Goal: Information Seeking & Learning: Learn about a topic

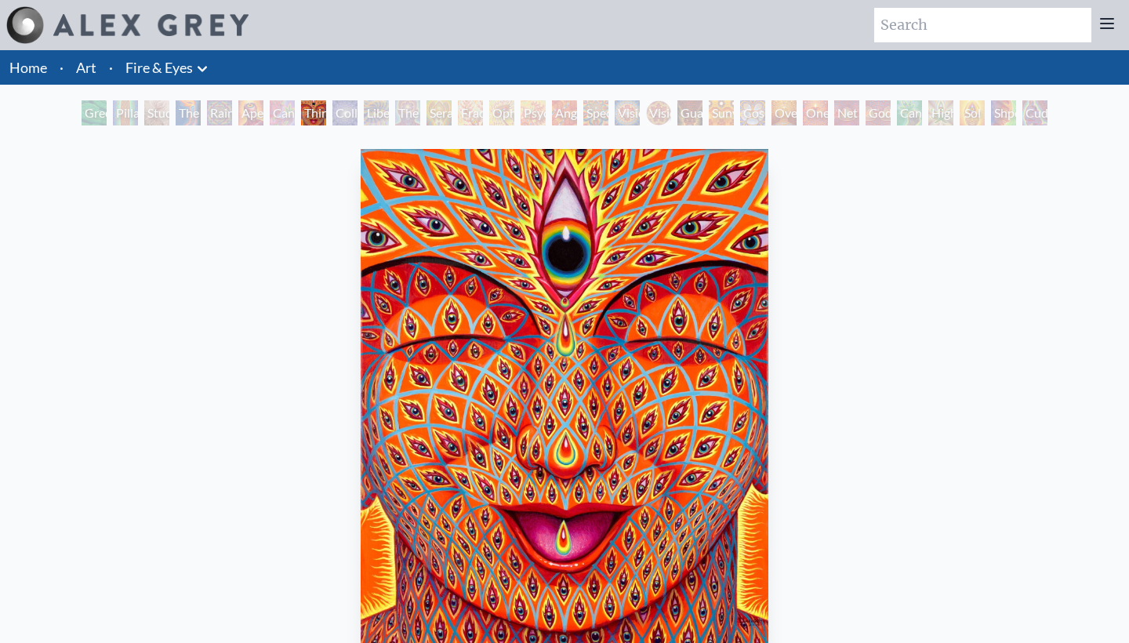
click at [279, 118] on div "Cannabis Sutra" at bounding box center [282, 112] width 25 height 25
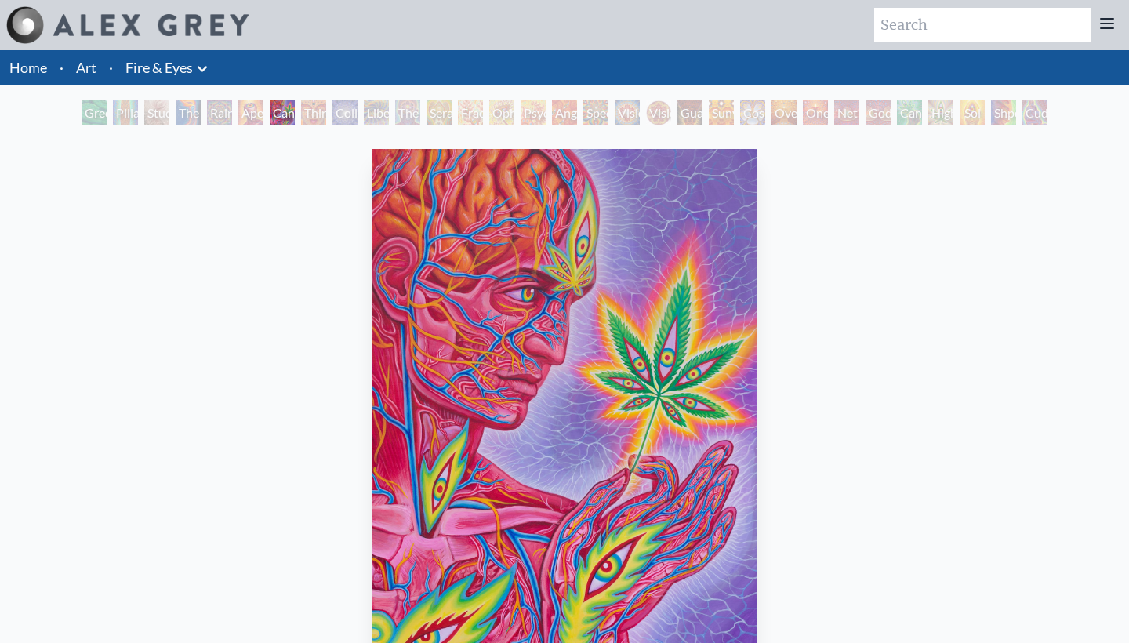
click at [254, 114] on div "Aperture" at bounding box center [250, 112] width 25 height 25
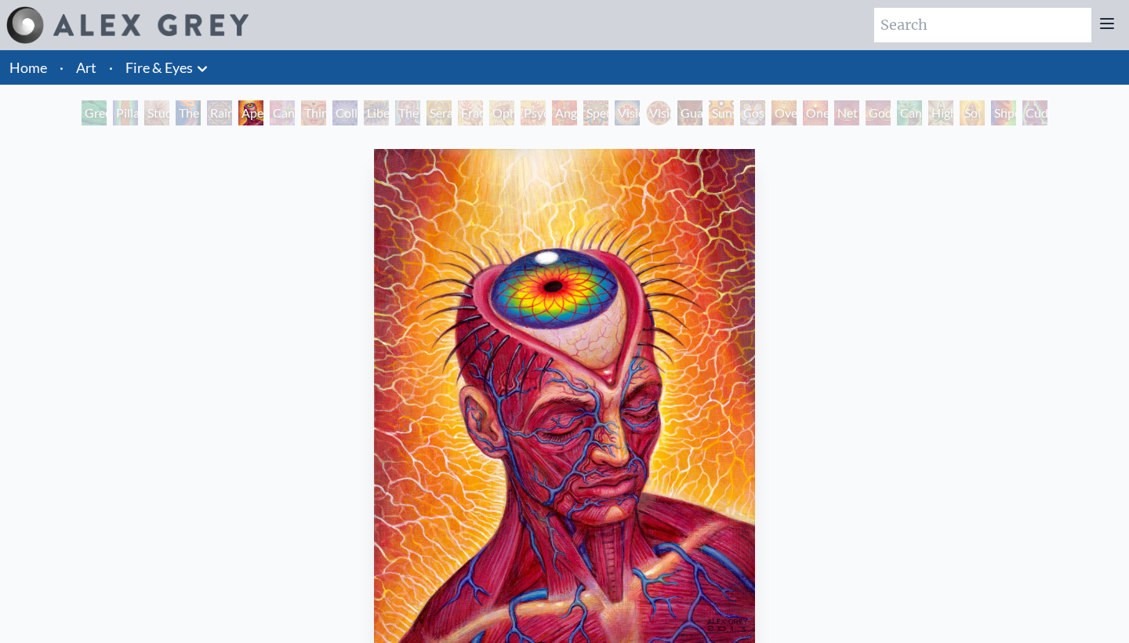
click at [102, 119] on div "Green Hand" at bounding box center [94, 112] width 25 height 25
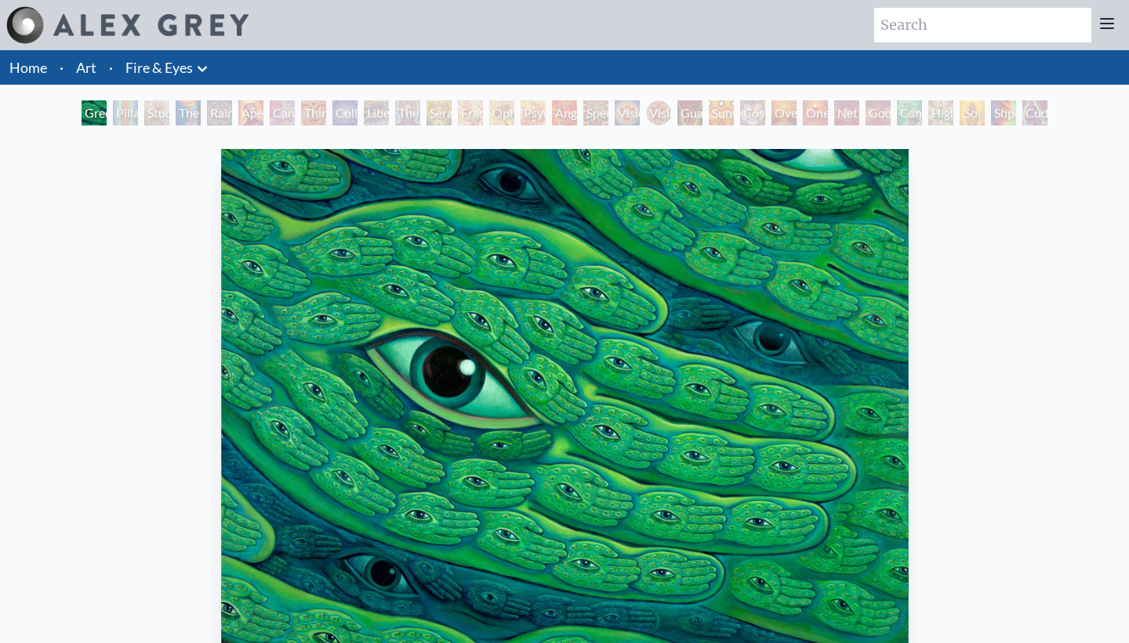
click at [145, 117] on div "Study for the Great Turn" at bounding box center [156, 112] width 25 height 25
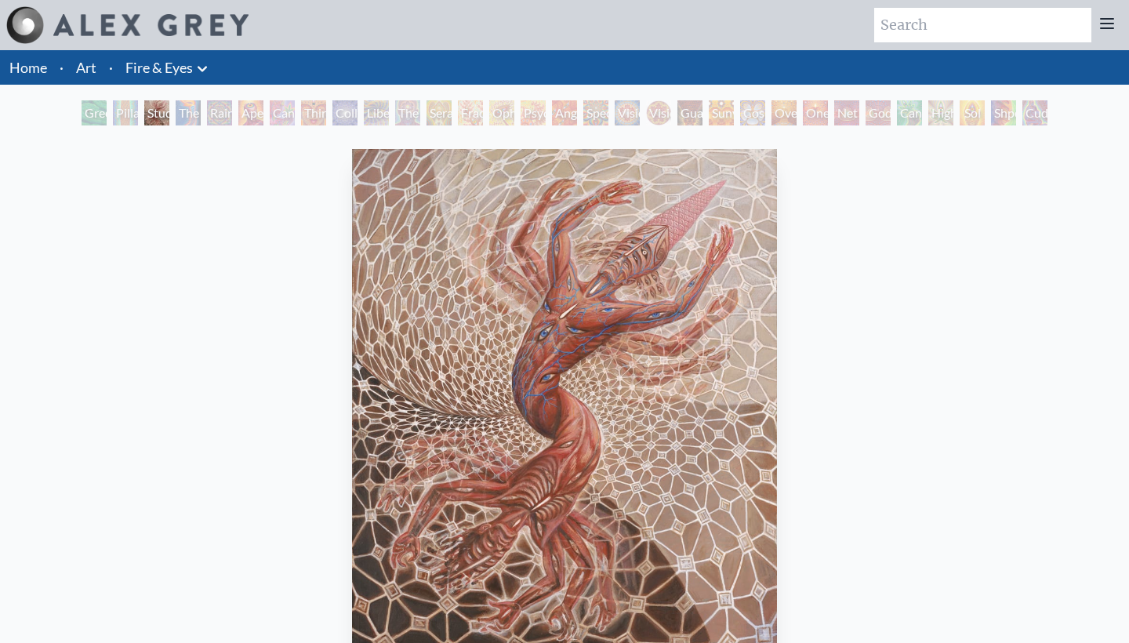
click at [187, 118] on div "The Torch" at bounding box center [188, 112] width 25 height 25
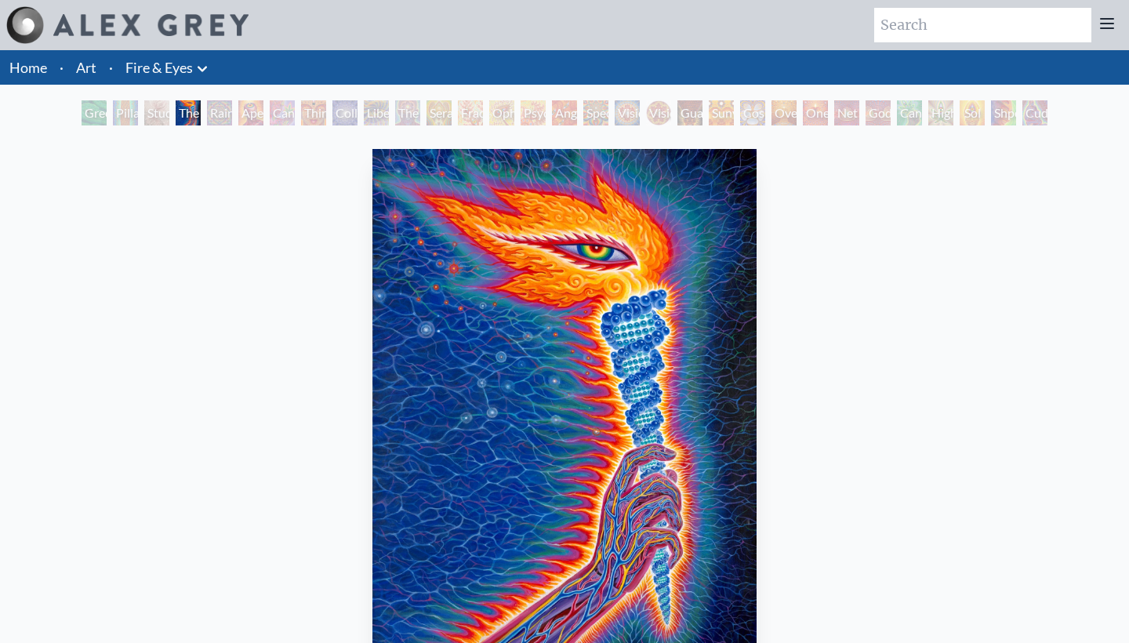
click at [87, 118] on div "Green Hand" at bounding box center [94, 112] width 25 height 25
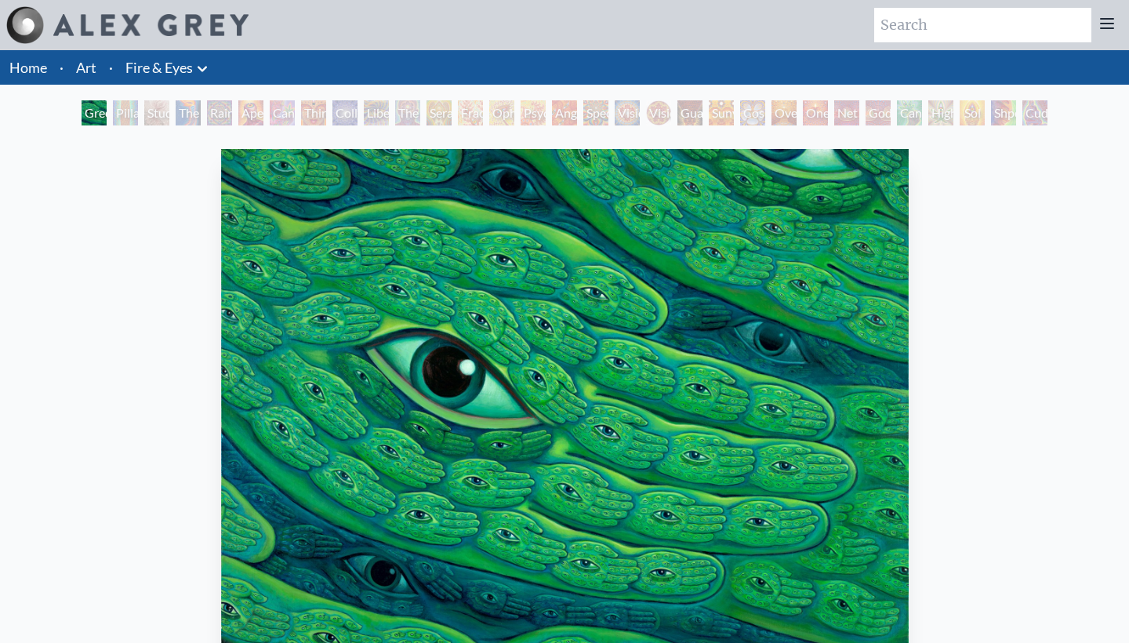
click at [114, 117] on div "Pillar of Awareness" at bounding box center [125, 112] width 25 height 25
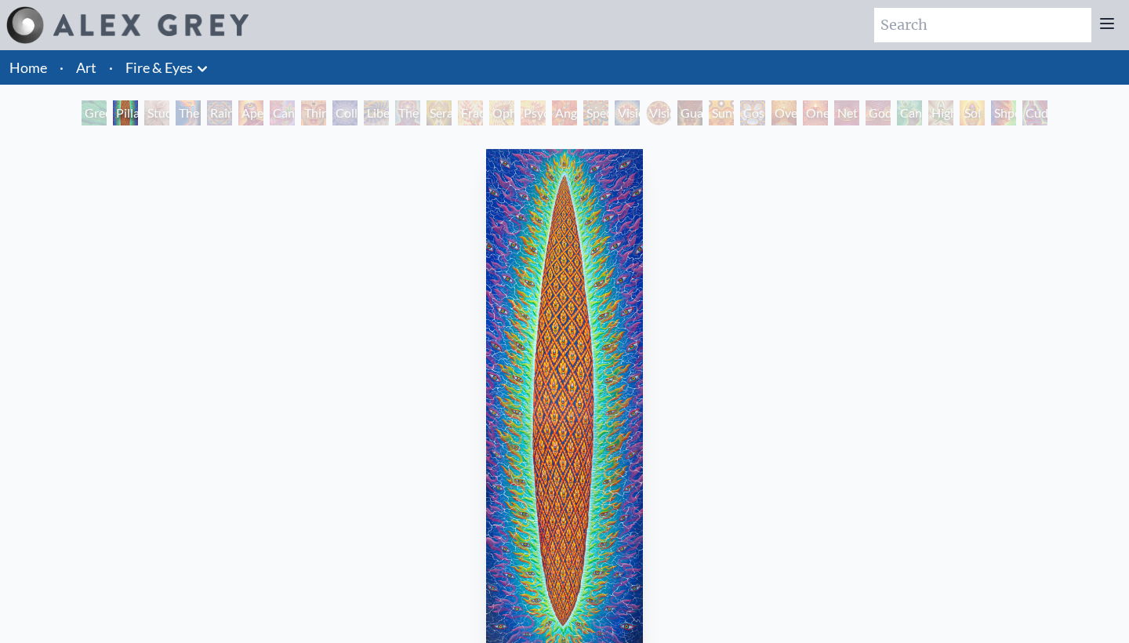
click at [150, 117] on div "Study for the Great Turn" at bounding box center [156, 112] width 25 height 25
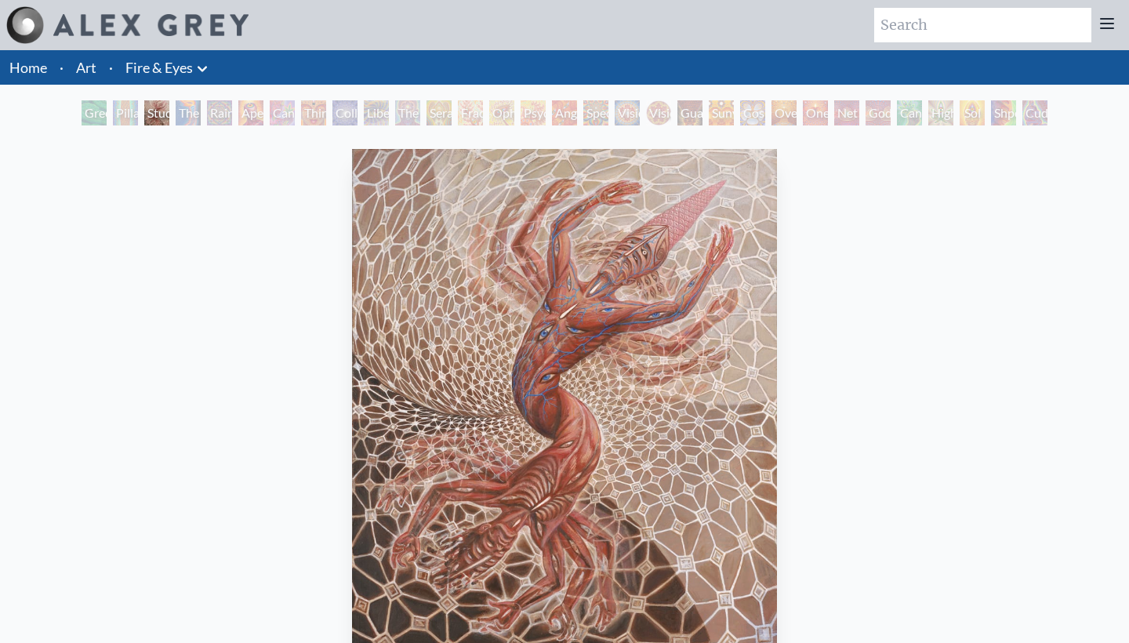
click at [180, 121] on div "The Torch" at bounding box center [188, 112] width 25 height 25
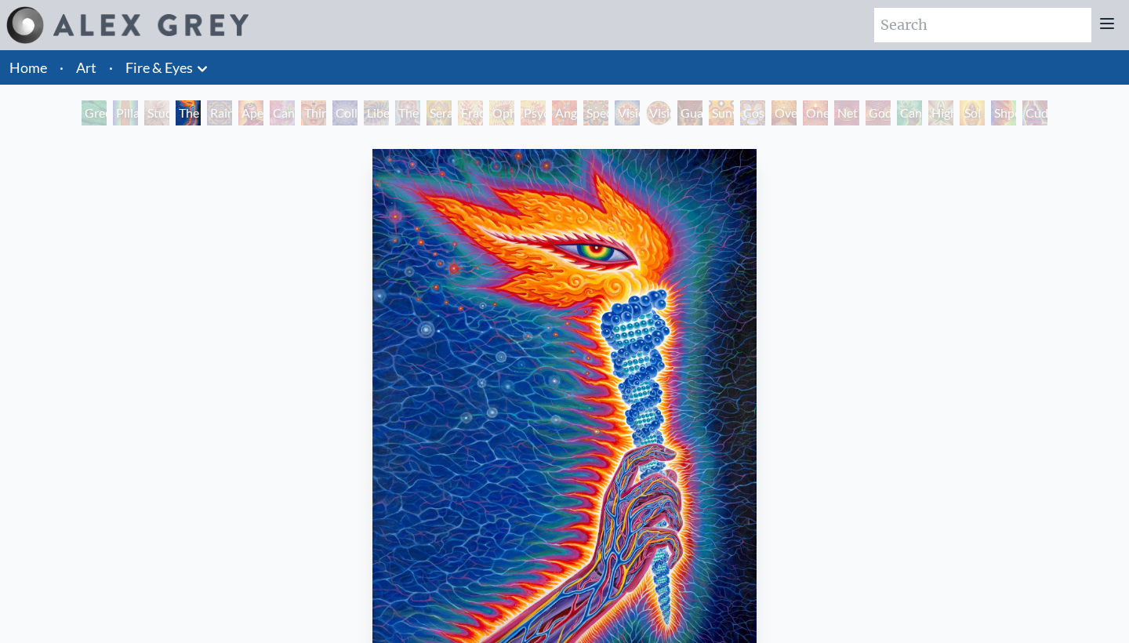
click at [221, 117] on div "Rainbow Eye Ripple" at bounding box center [219, 112] width 25 height 25
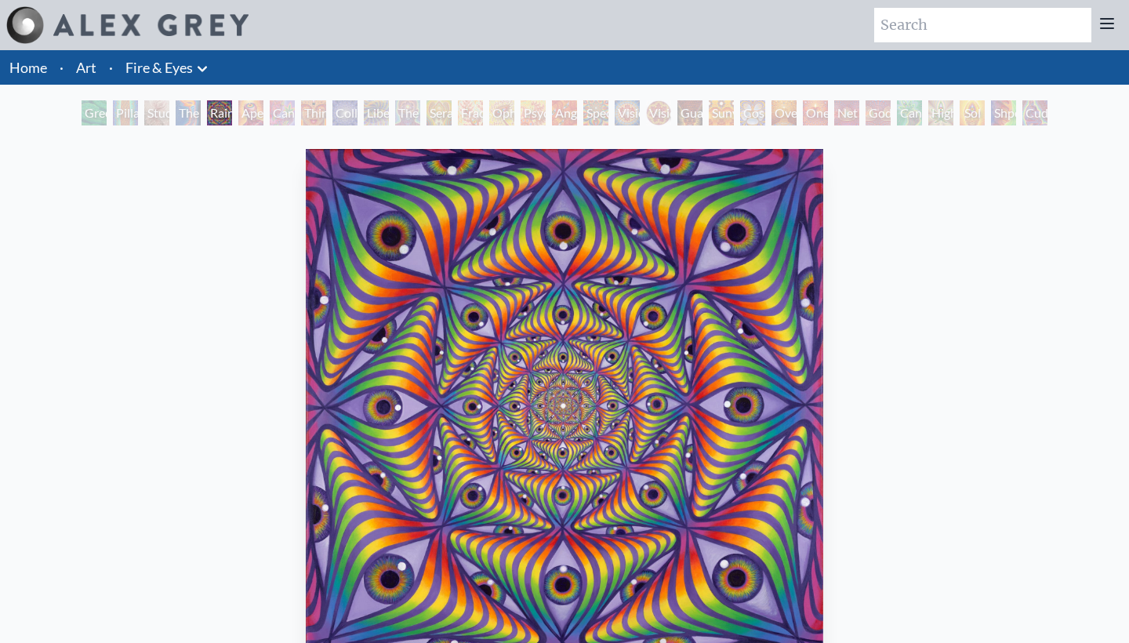
click at [252, 120] on div "Aperture" at bounding box center [250, 112] width 25 height 25
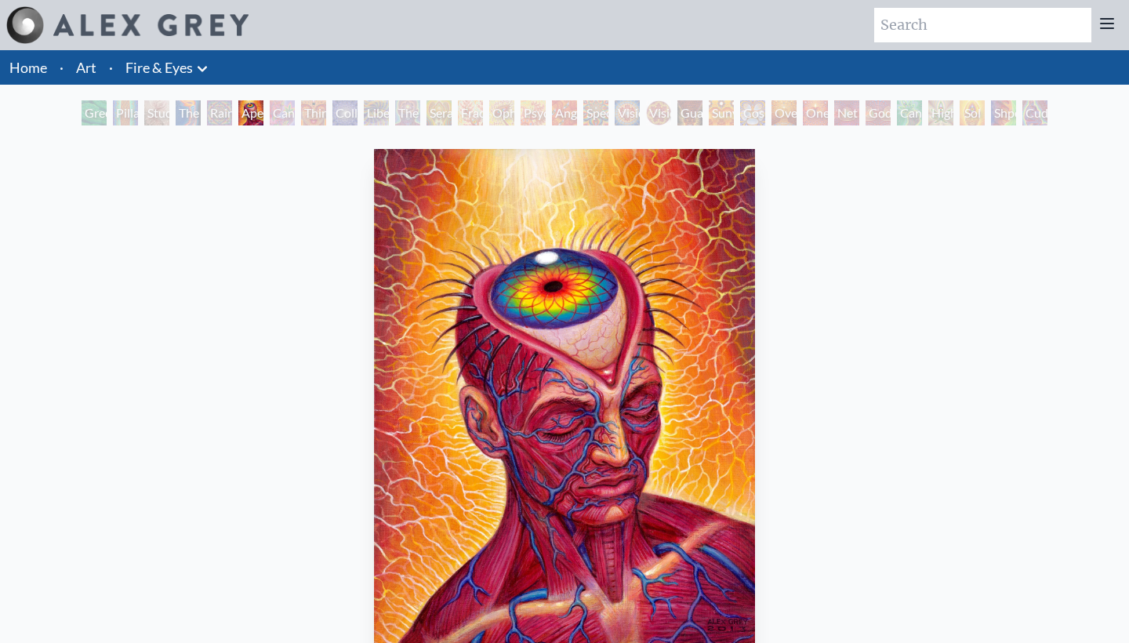
click at [274, 108] on div "Cannabis Sutra" at bounding box center [282, 112] width 25 height 25
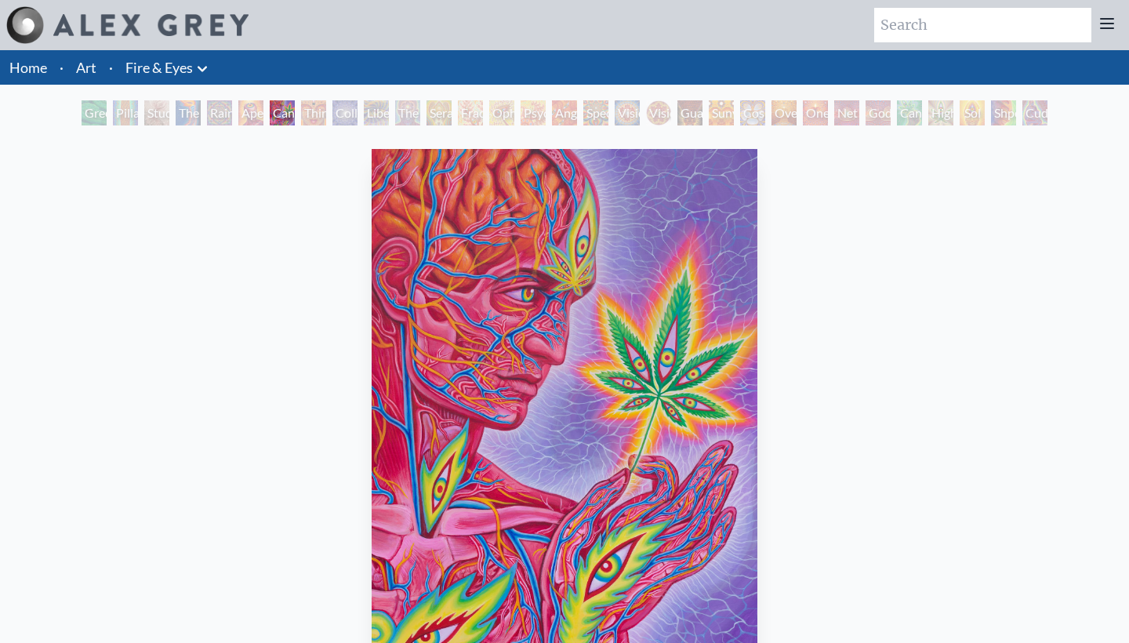
click at [306, 113] on div "Third Eye Tears of Joy" at bounding box center [313, 112] width 25 height 25
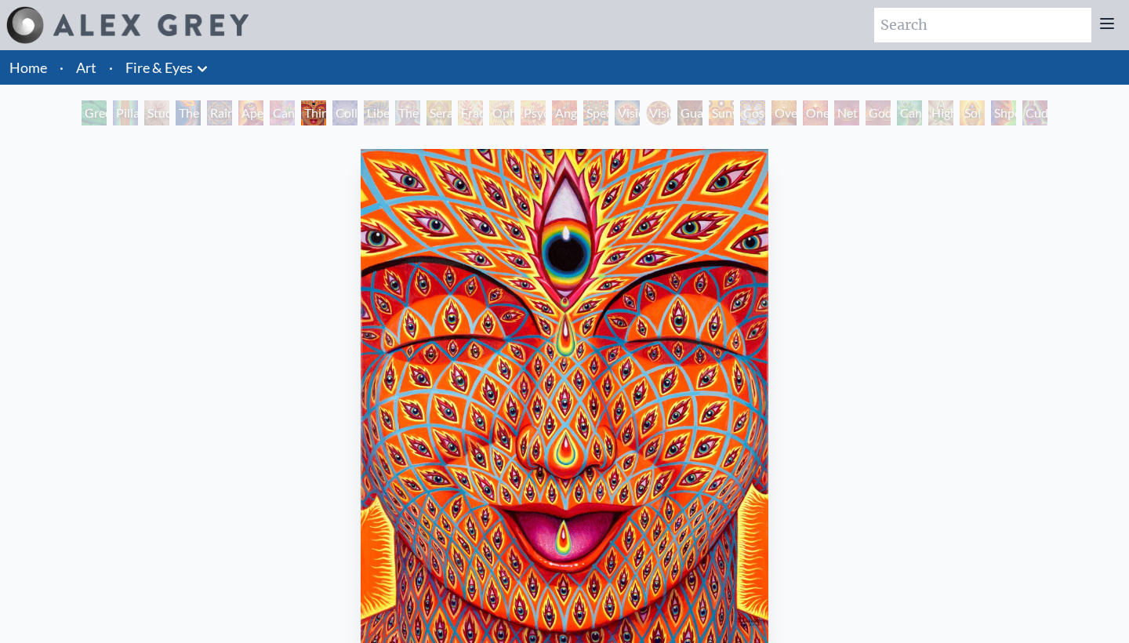
click at [340, 109] on div "Collective Vision" at bounding box center [344, 112] width 25 height 25
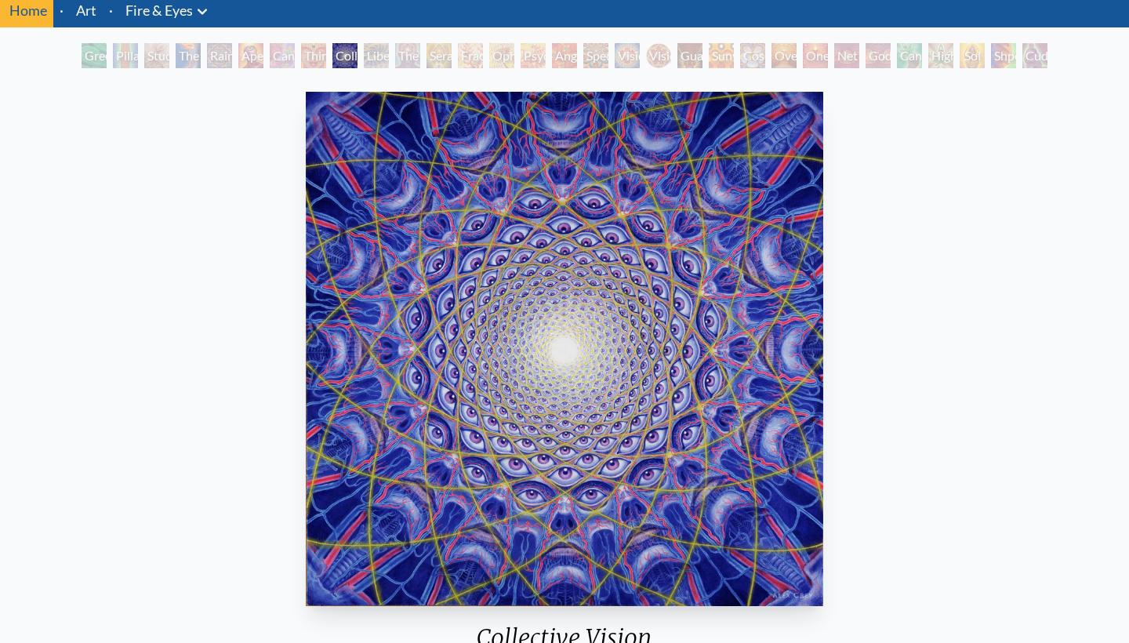
scroll to position [49, 0]
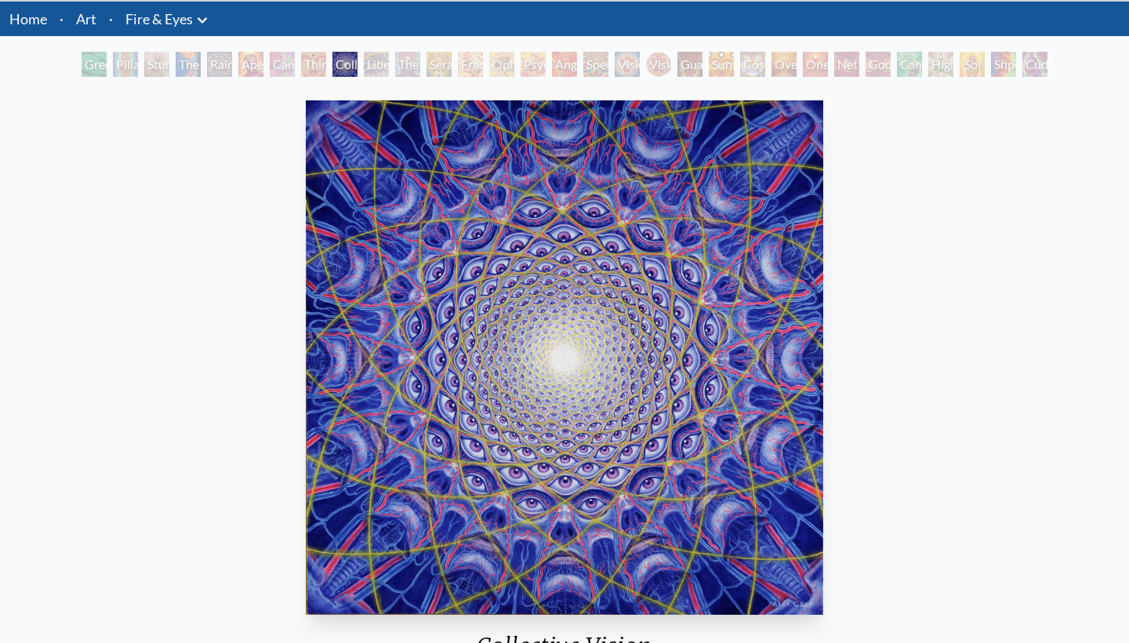
click at [374, 68] on div "Liberation Through Seeing" at bounding box center [376, 64] width 25 height 25
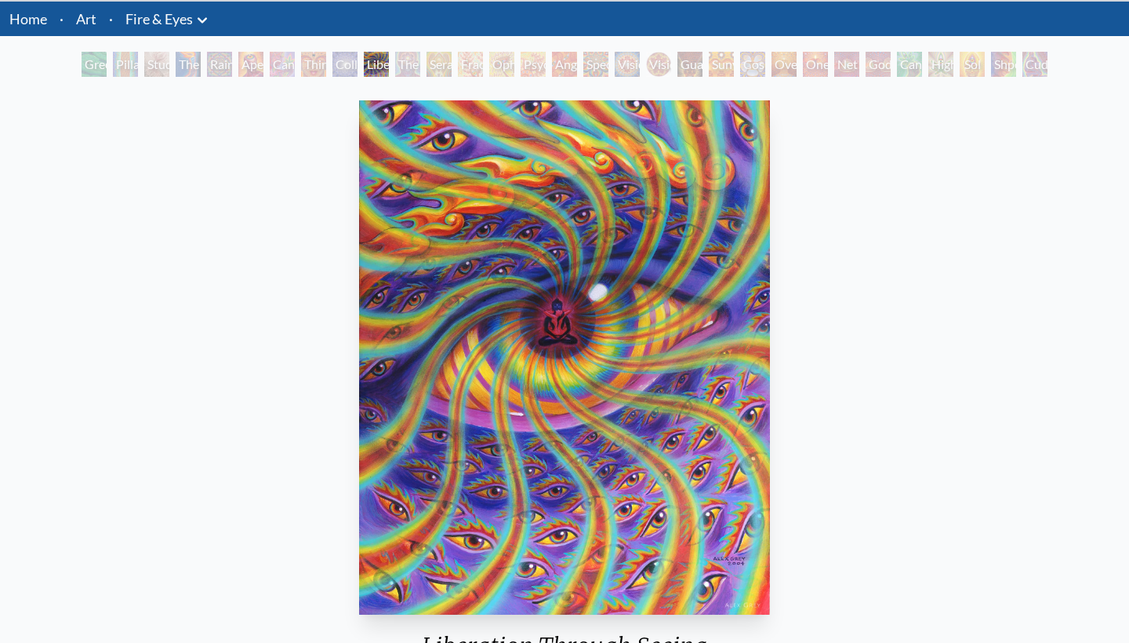
click at [402, 61] on div "The Seer" at bounding box center [407, 64] width 25 height 25
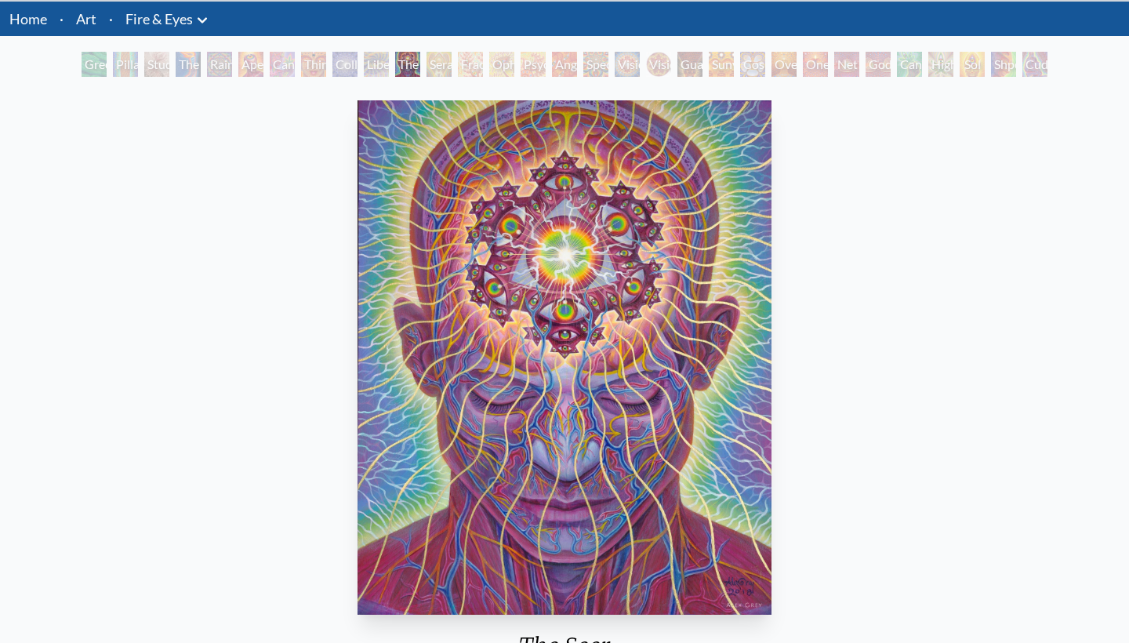
click at [442, 69] on div "Seraphic Transport Docking on the Third Eye" at bounding box center [438, 64] width 25 height 25
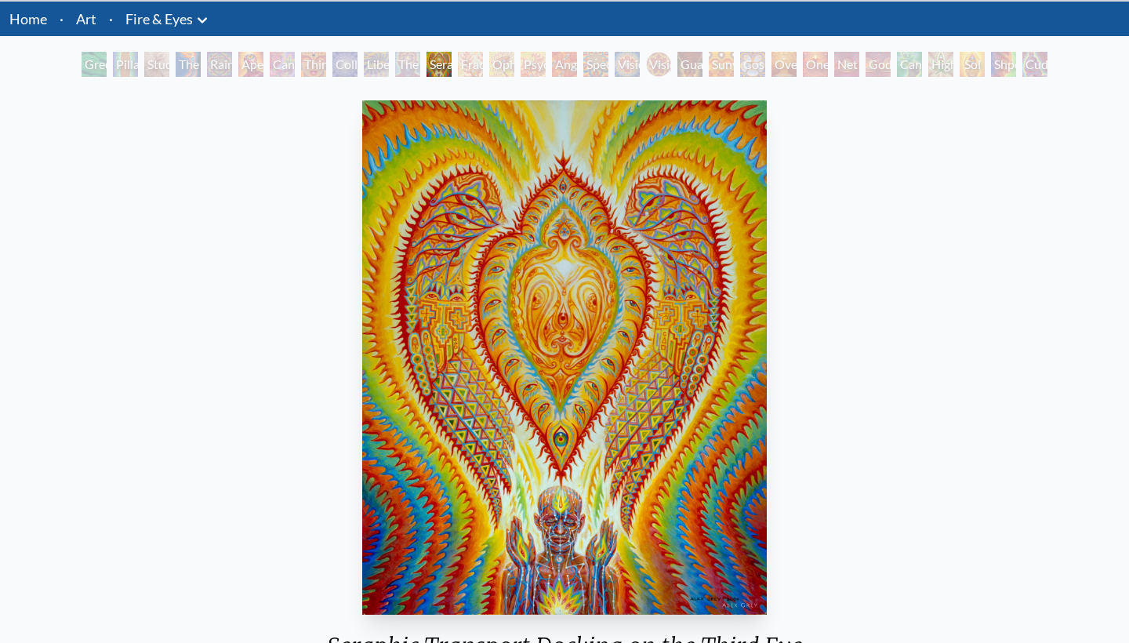
click at [465, 68] on div "Fractal Eyes" at bounding box center [470, 64] width 25 height 25
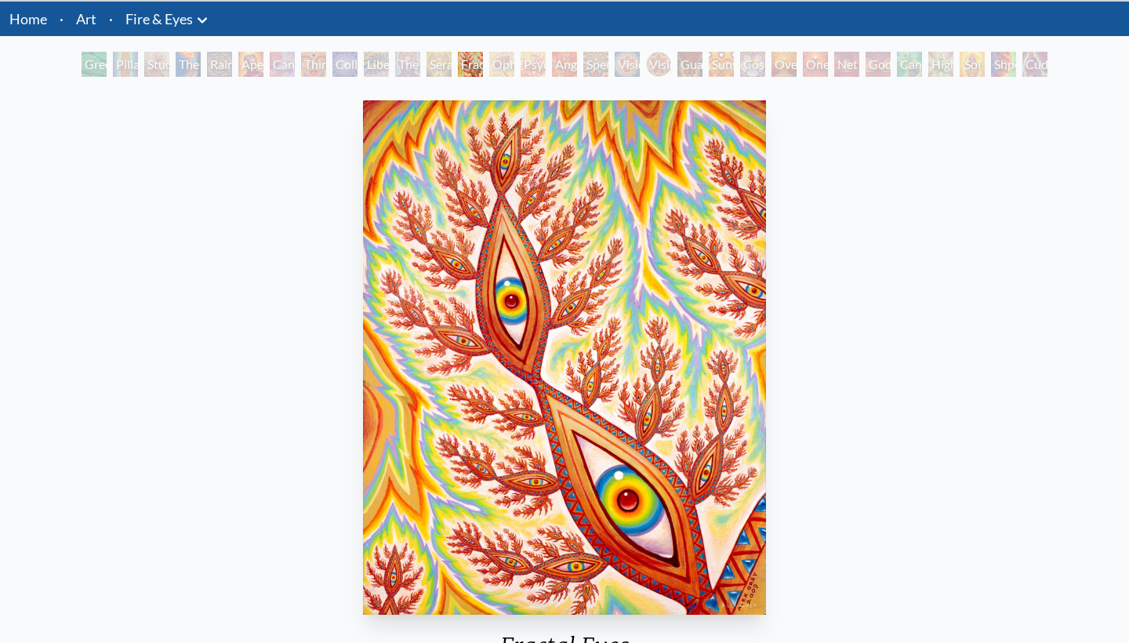
click at [498, 74] on div "Ophanic Eyelash" at bounding box center [501, 64] width 25 height 25
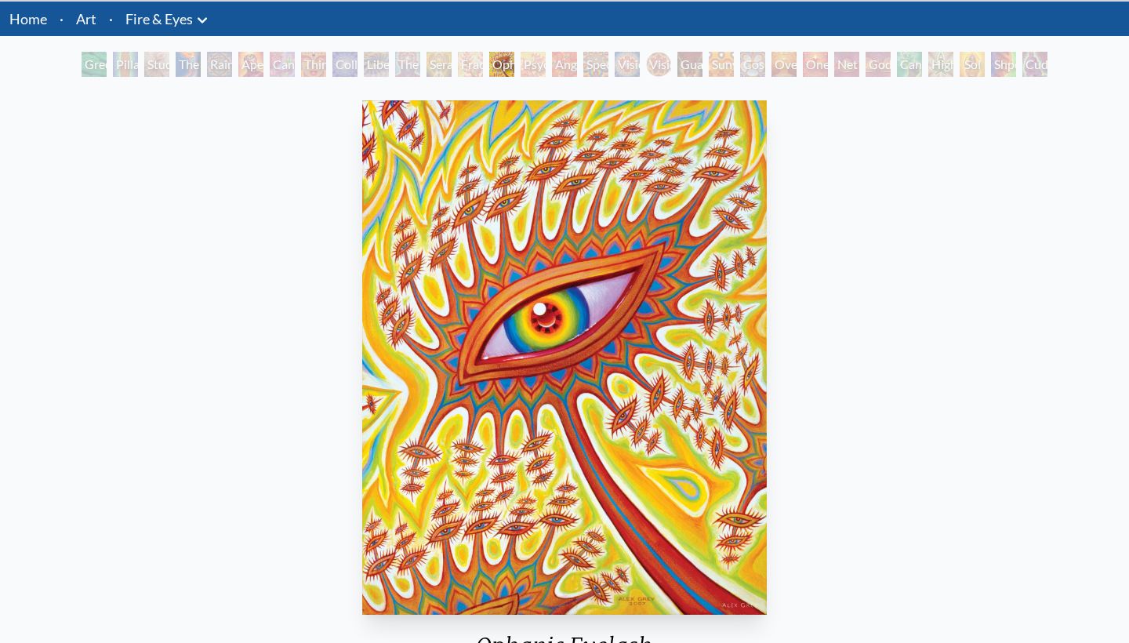
click at [525, 73] on div "Psychomicrograph of a Fractal Paisley Cherub Feather Tip" at bounding box center [532, 64] width 25 height 25
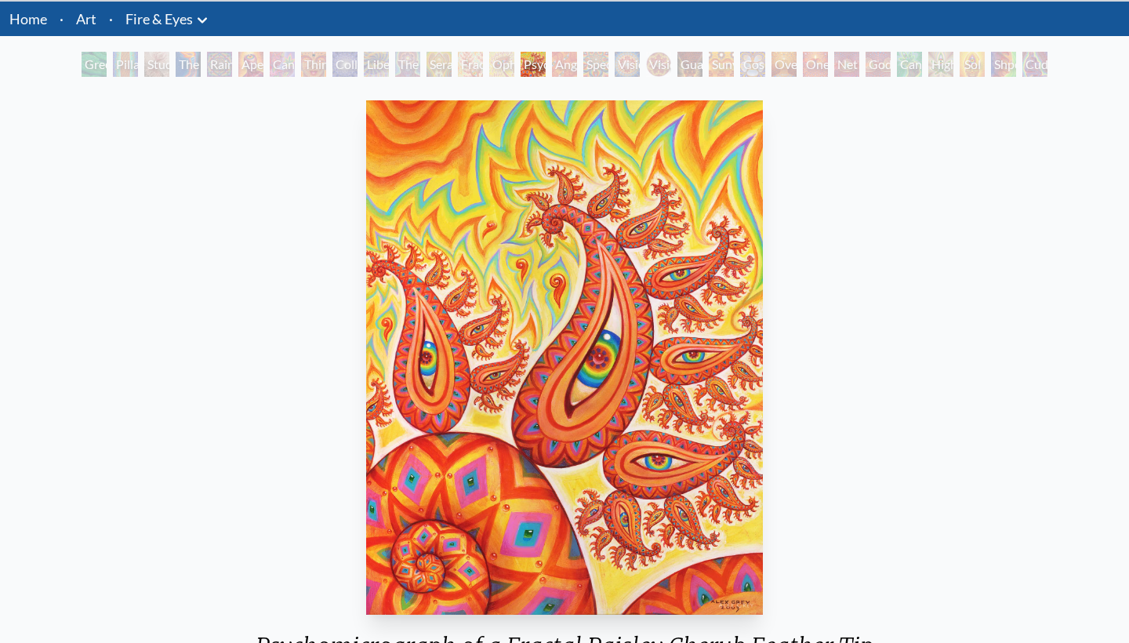
click at [563, 78] on div "Green Hand Pillar of Awareness Study for the Great Turn The Torch Rainbow Eye R…" at bounding box center [564, 67] width 972 height 30
click at [564, 69] on div "Angel Skin" at bounding box center [564, 64] width 25 height 25
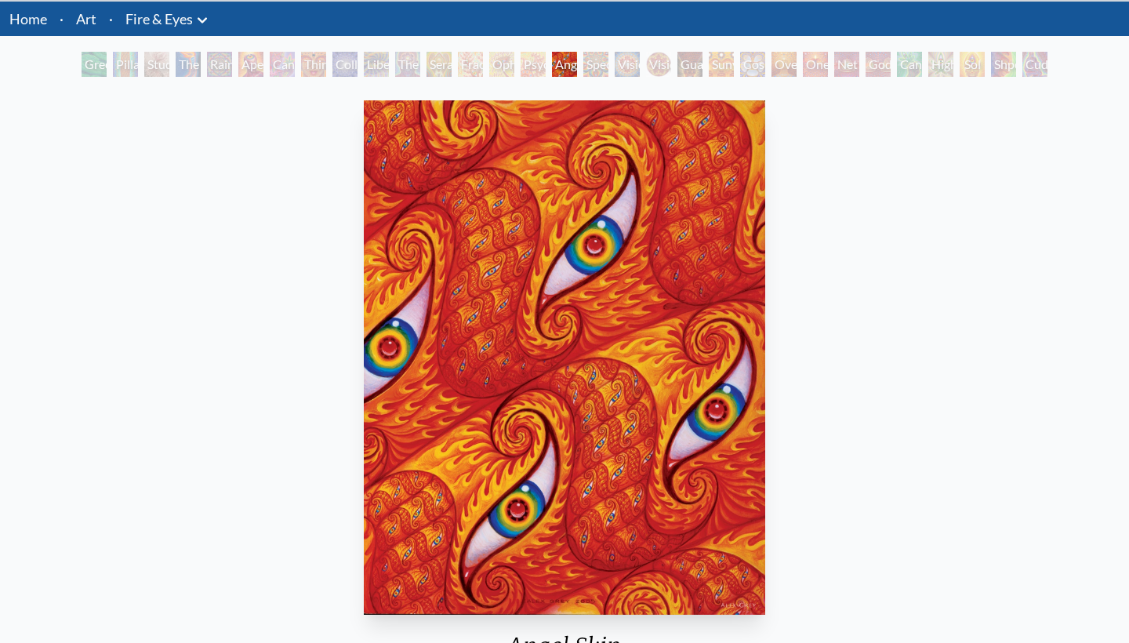
click at [596, 72] on div "Spectral Lotus" at bounding box center [595, 64] width 25 height 25
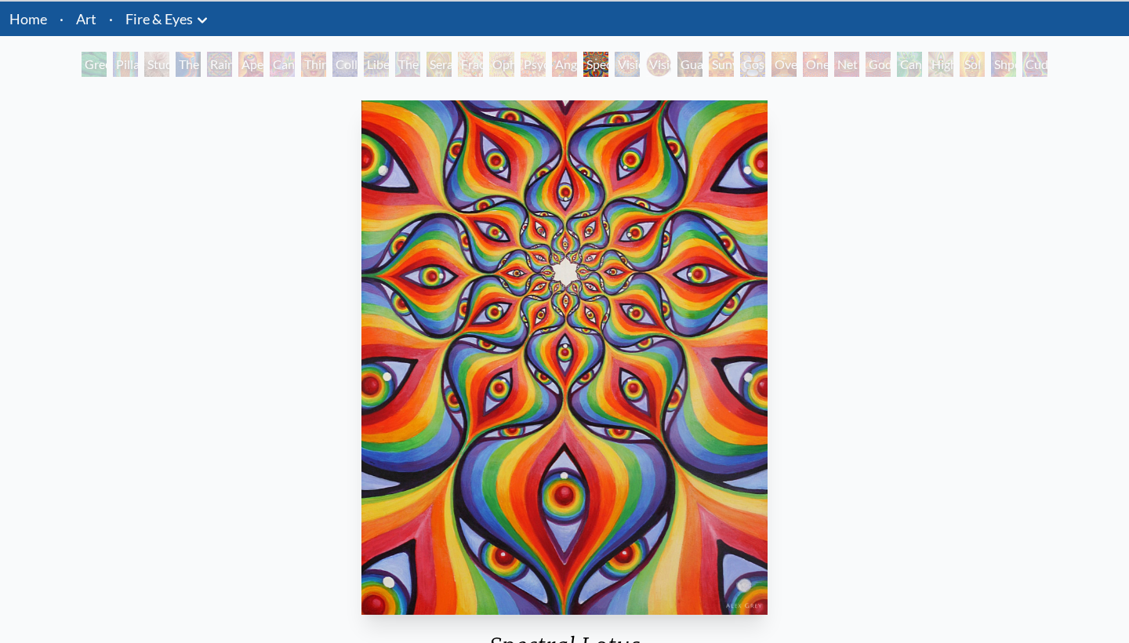
click at [629, 73] on div "Vision Crystal" at bounding box center [626, 64] width 25 height 25
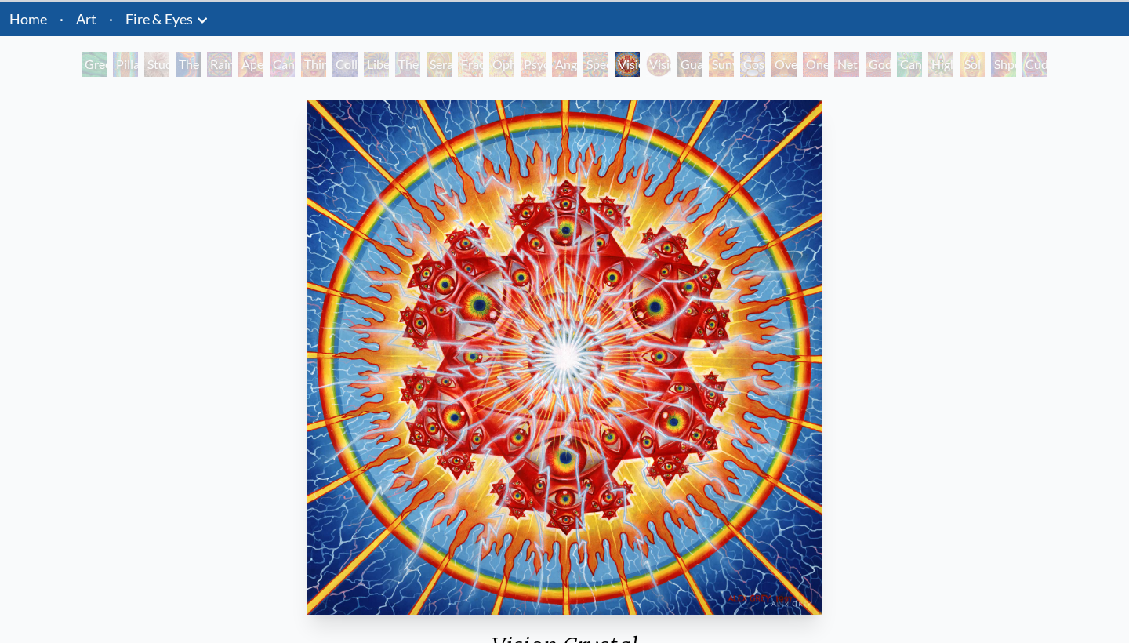
click at [649, 68] on div "Vision [PERSON_NAME]" at bounding box center [658, 64] width 25 height 25
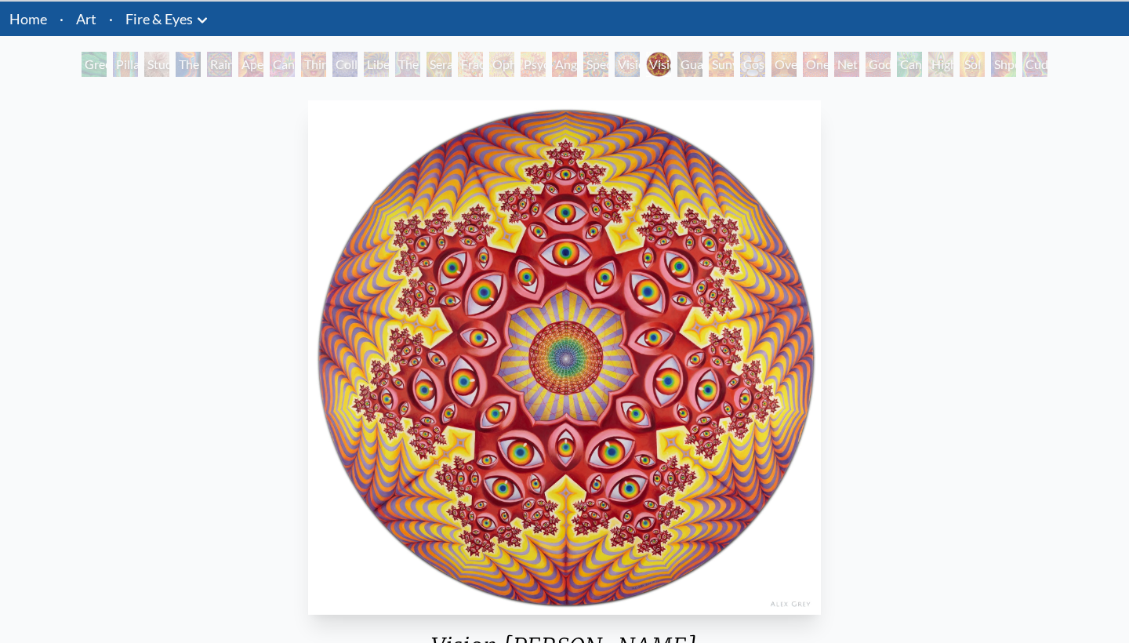
click at [687, 71] on div "Guardian of Infinite Vision" at bounding box center [689, 64] width 25 height 25
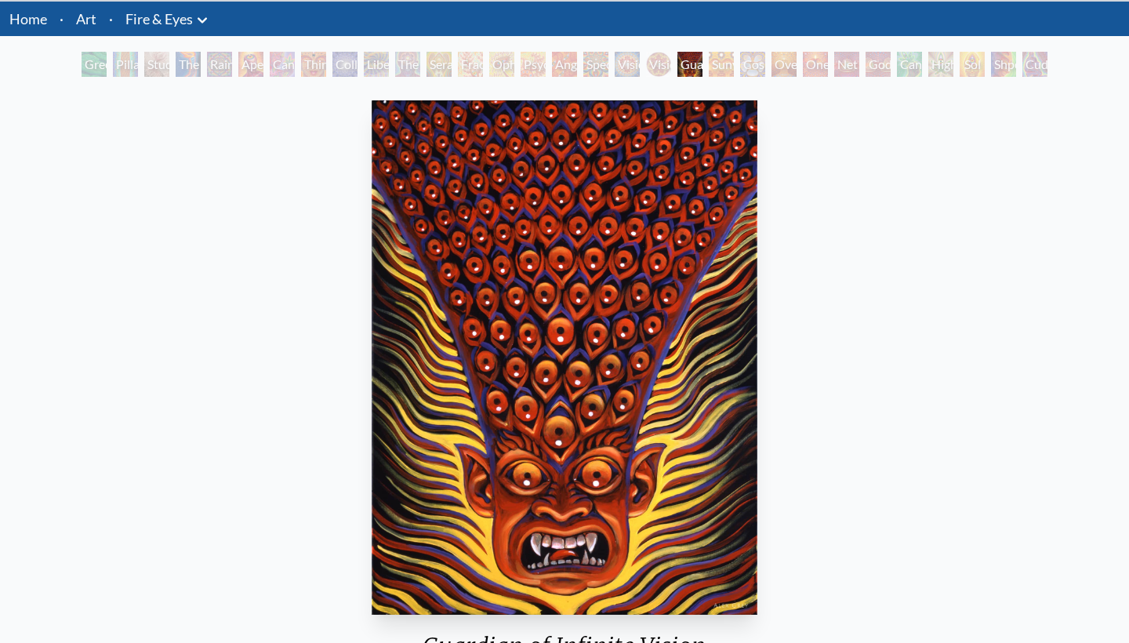
click at [716, 73] on div "Sunyata" at bounding box center [721, 64] width 25 height 25
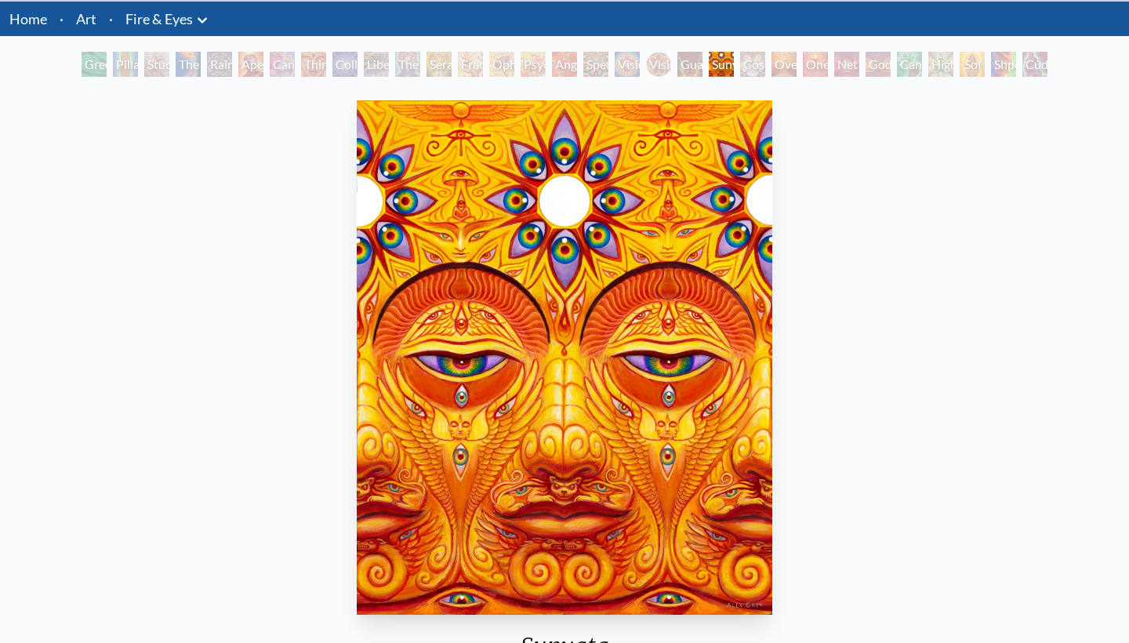
click at [745, 60] on div "Cosmic Elf" at bounding box center [752, 64] width 25 height 25
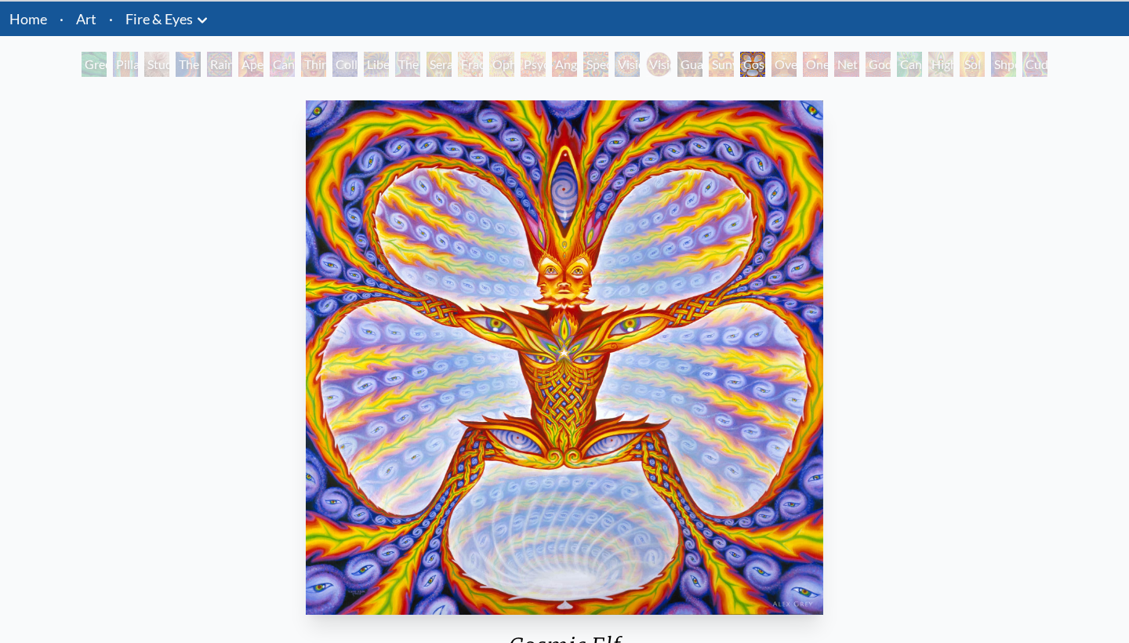
click at [783, 72] on div "Oversoul" at bounding box center [783, 64] width 25 height 25
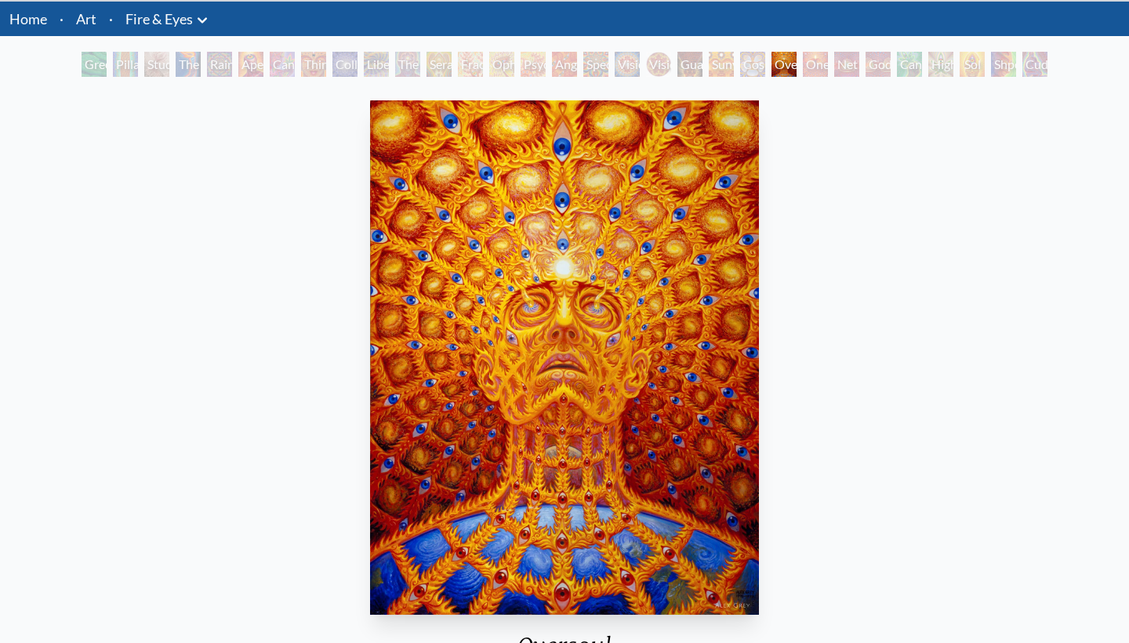
click at [805, 73] on div "One" at bounding box center [815, 64] width 25 height 25
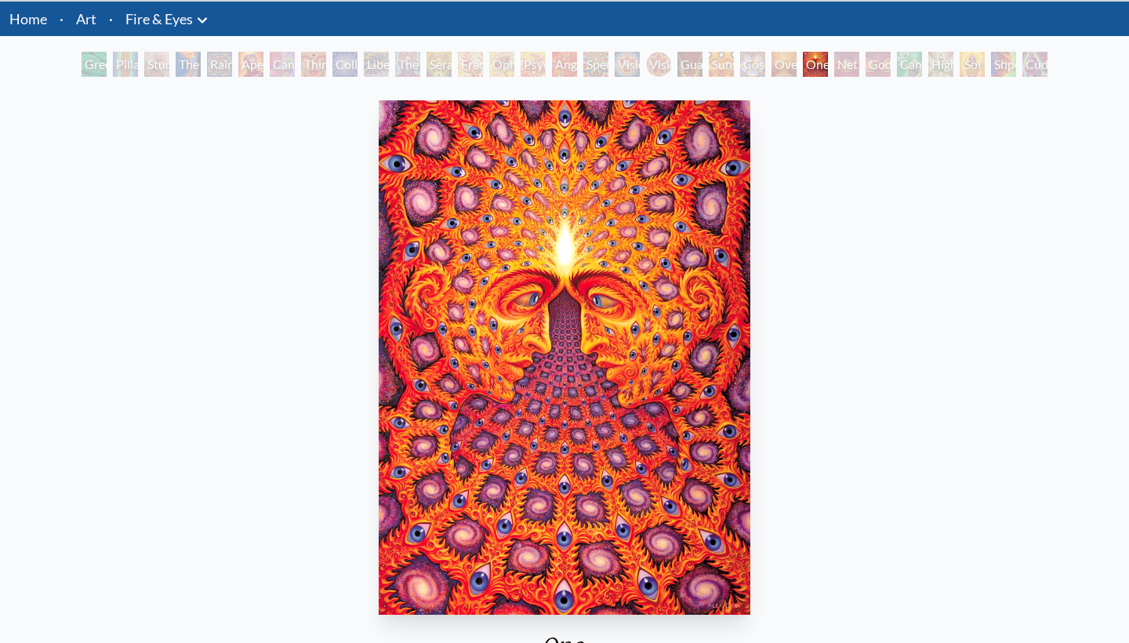
click at [843, 62] on div "Net of Being" at bounding box center [846, 64] width 25 height 25
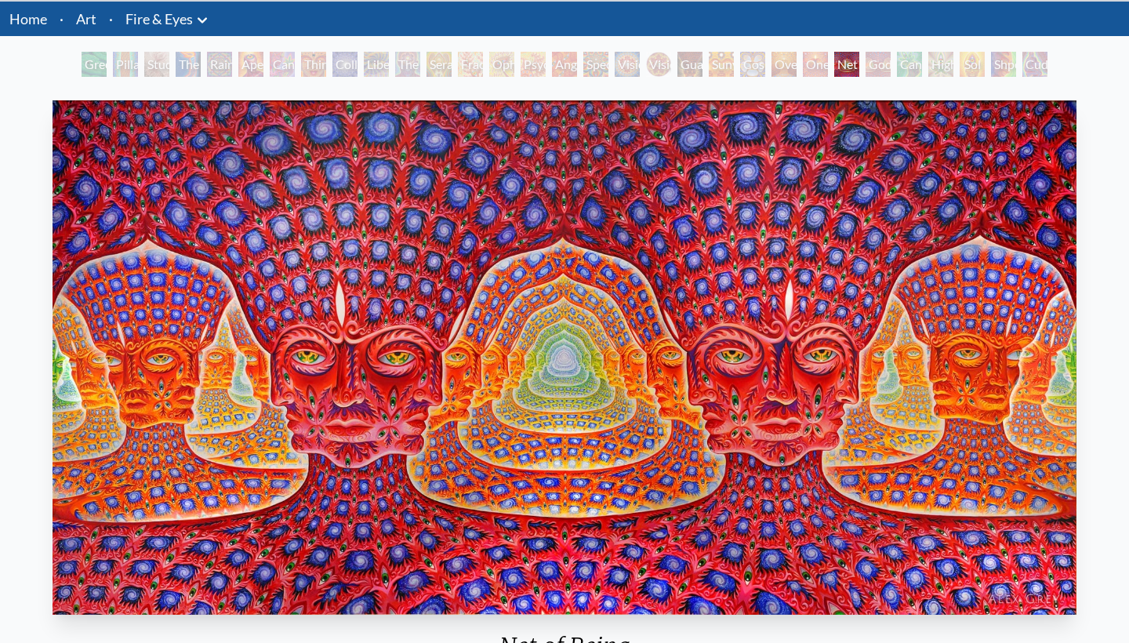
click at [872, 67] on div "Godself" at bounding box center [877, 64] width 25 height 25
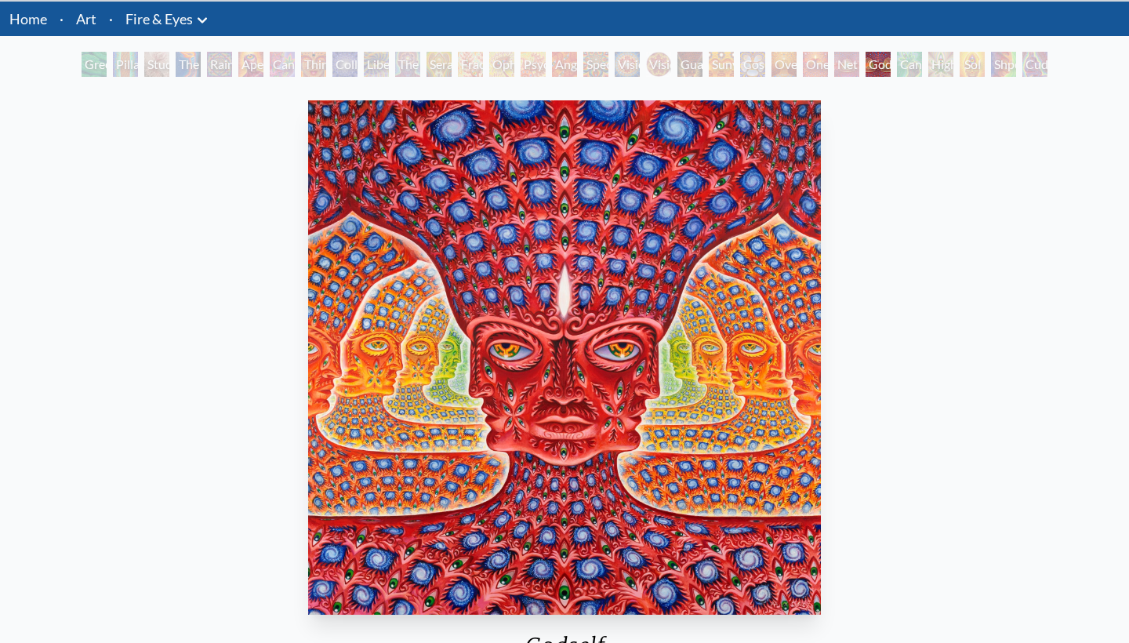
click at [854, 63] on div "Net of Being" at bounding box center [846, 64] width 25 height 25
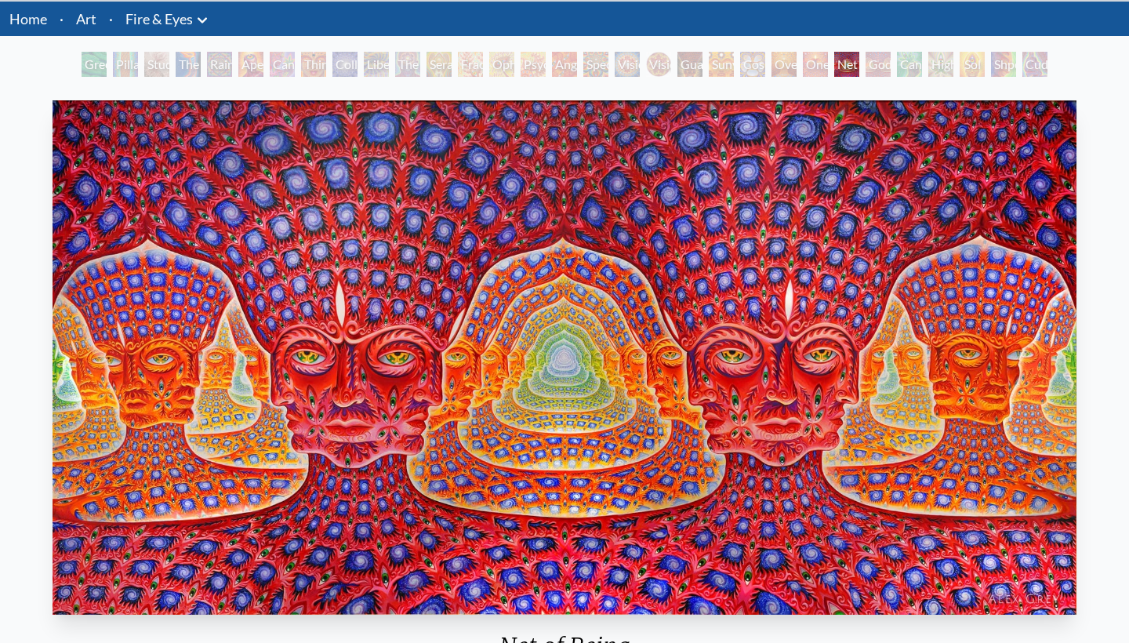
click at [873, 67] on div "Godself" at bounding box center [877, 64] width 25 height 25
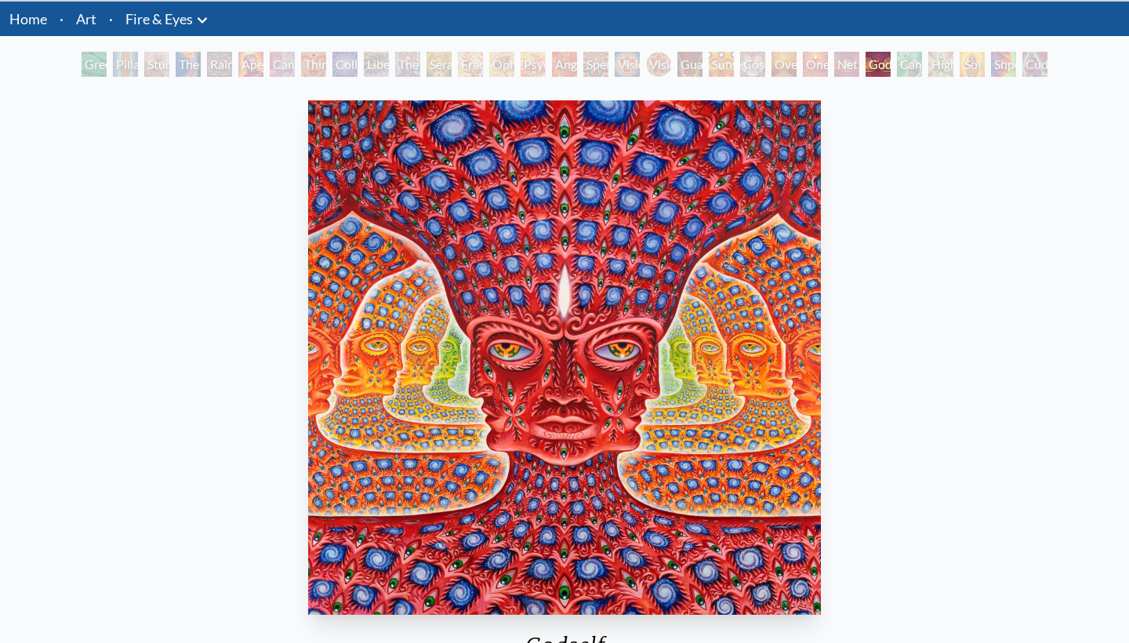
click at [904, 62] on div "Cannafist" at bounding box center [909, 64] width 25 height 25
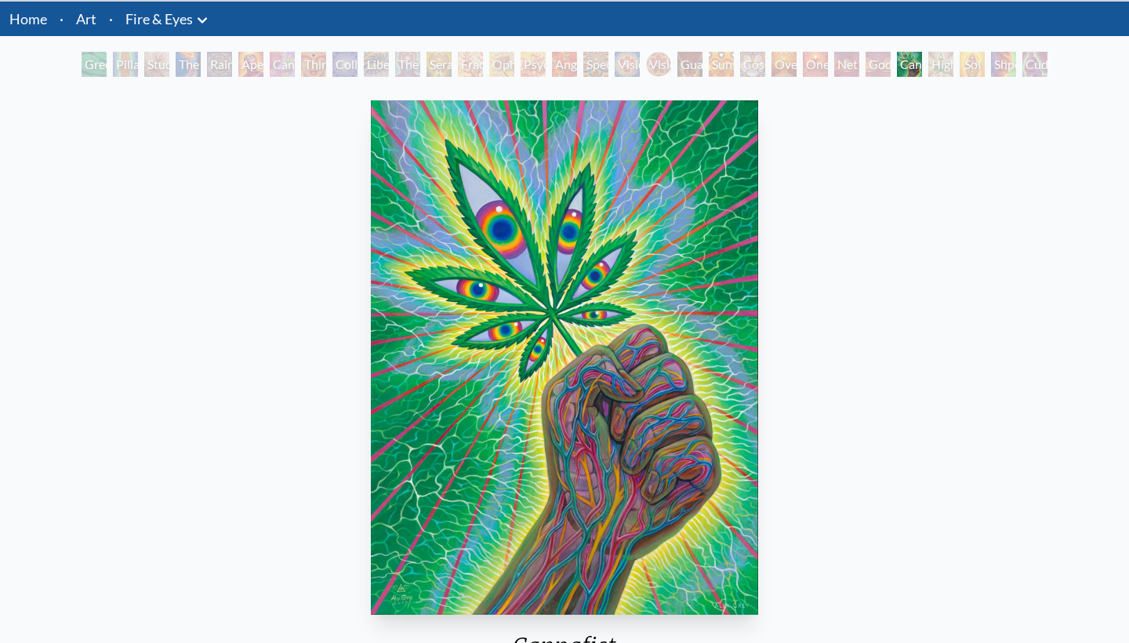
click at [930, 71] on div "Higher Vision" at bounding box center [940, 64] width 25 height 25
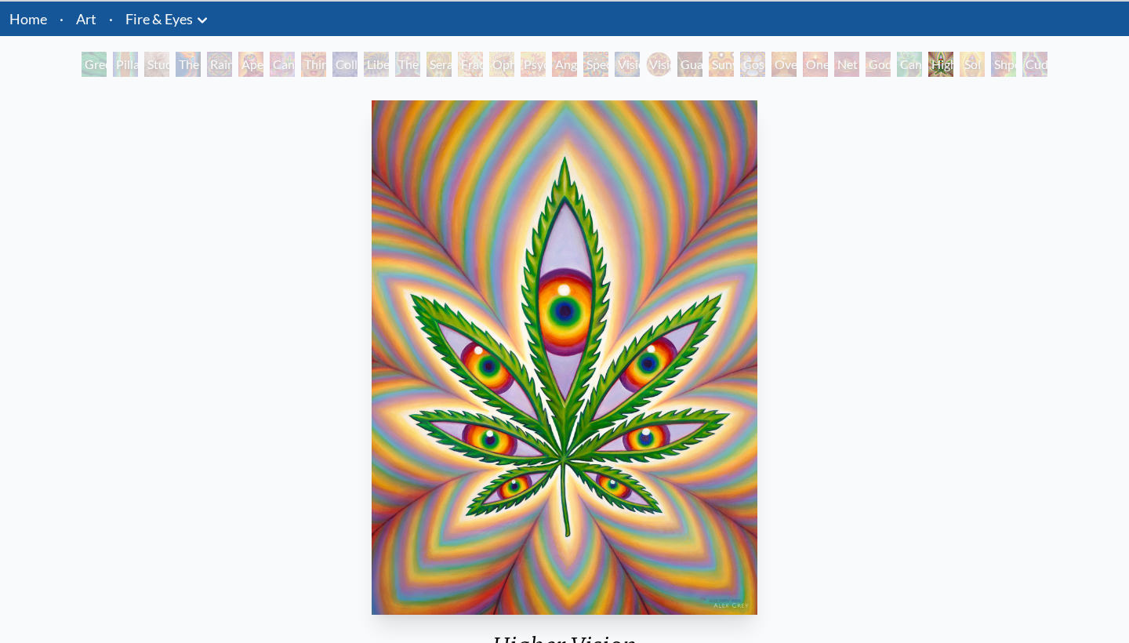
click at [964, 63] on div "Sol Invictus" at bounding box center [971, 64] width 25 height 25
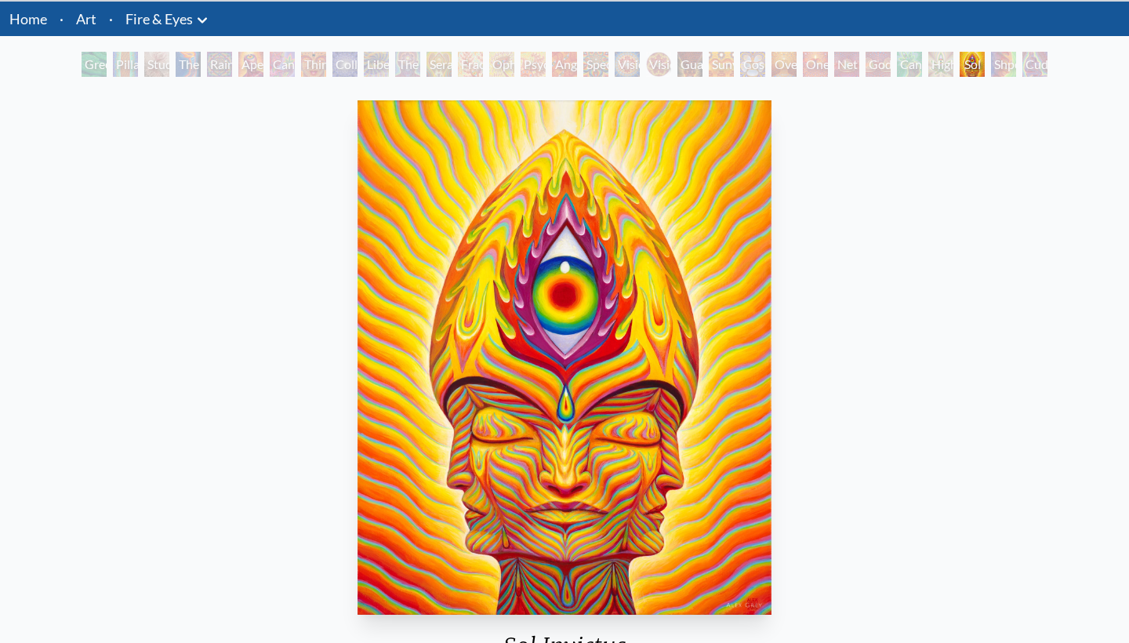
click at [994, 63] on div "Shpongled" at bounding box center [1003, 64] width 25 height 25
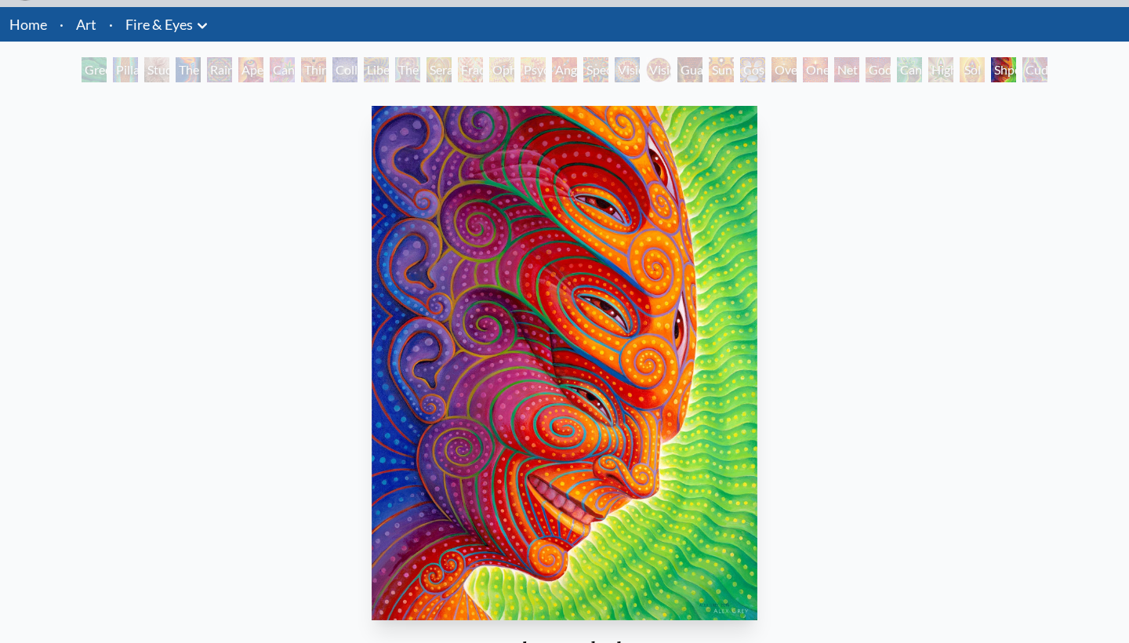
scroll to position [48, 0]
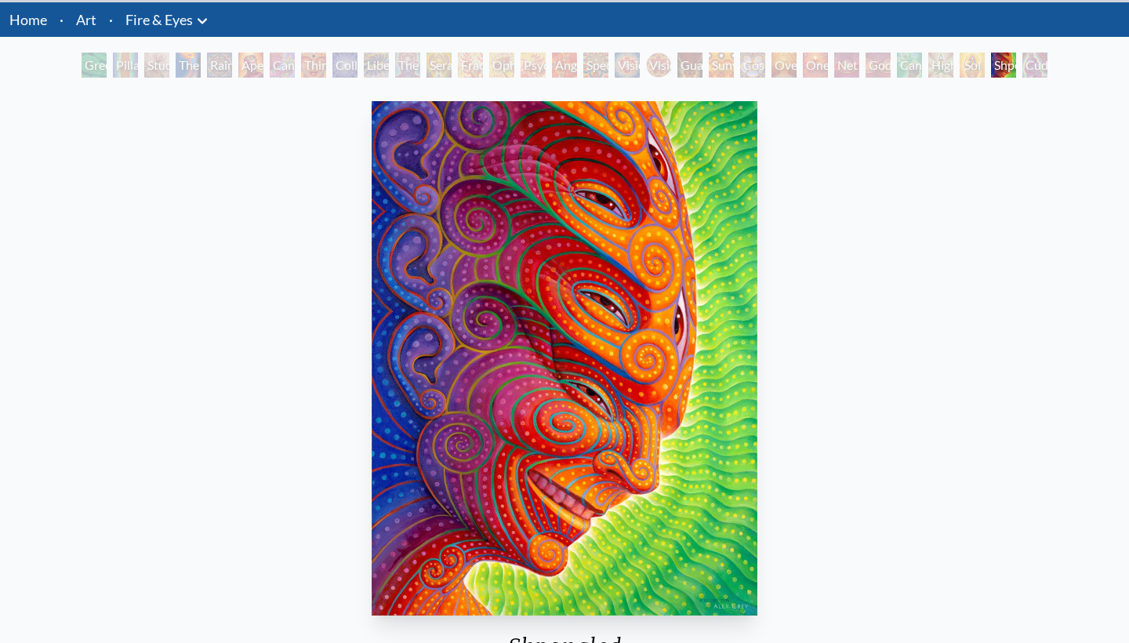
click at [1029, 71] on div "Cuddle" at bounding box center [1034, 65] width 25 height 25
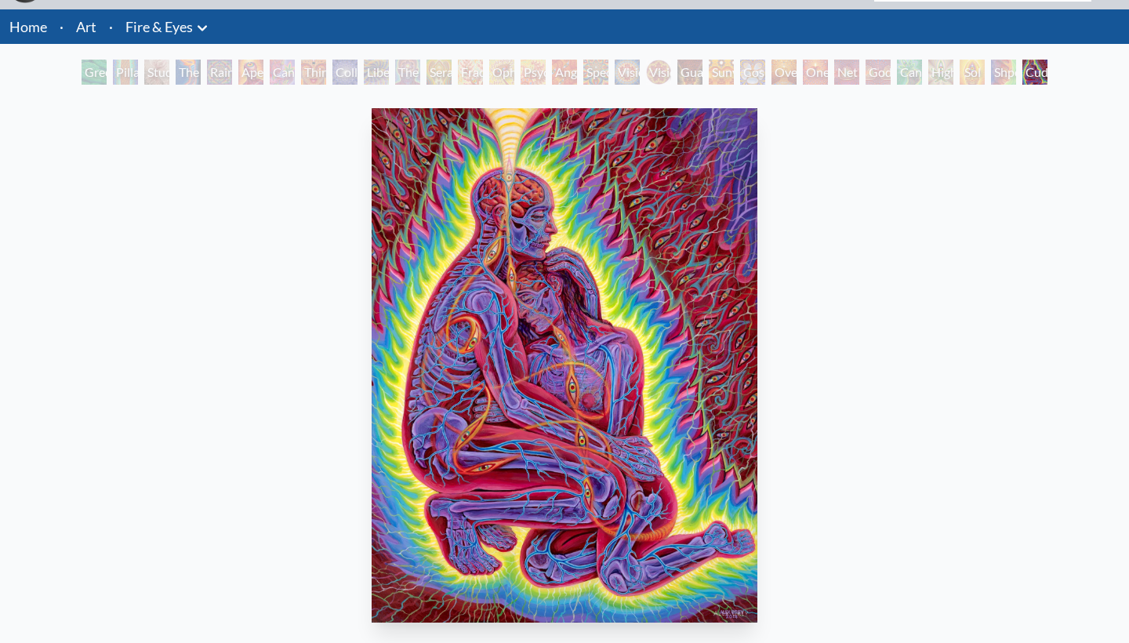
scroll to position [40, 0]
